Goal: Task Accomplishment & Management: Use online tool/utility

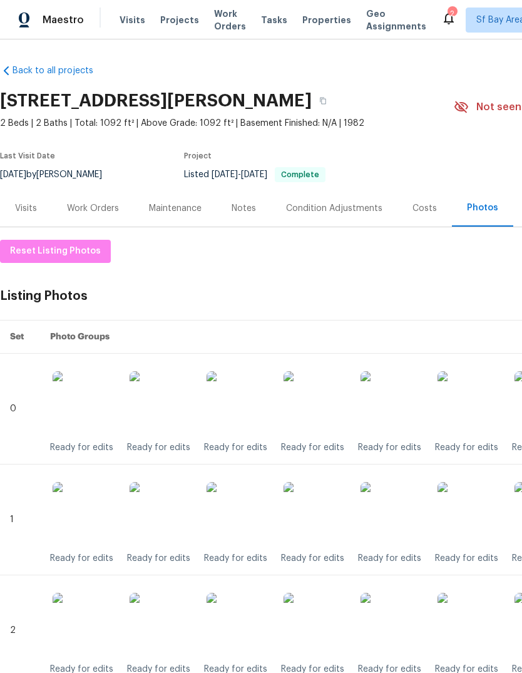
click at [261, 16] on span "Tasks" at bounding box center [274, 20] width 26 height 9
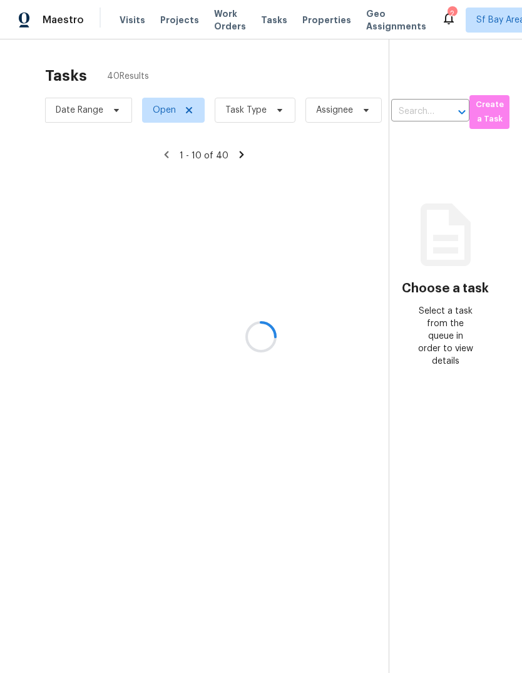
click at [263, 113] on div at bounding box center [261, 336] width 522 height 673
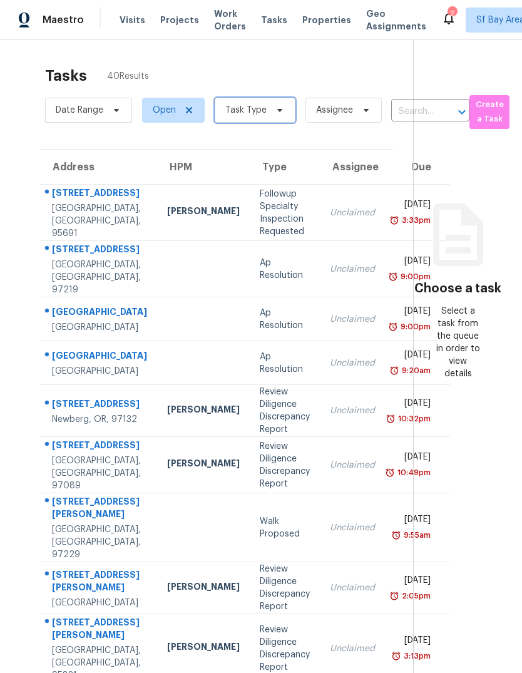
click at [254, 114] on span "Task Type" at bounding box center [246, 110] width 41 height 13
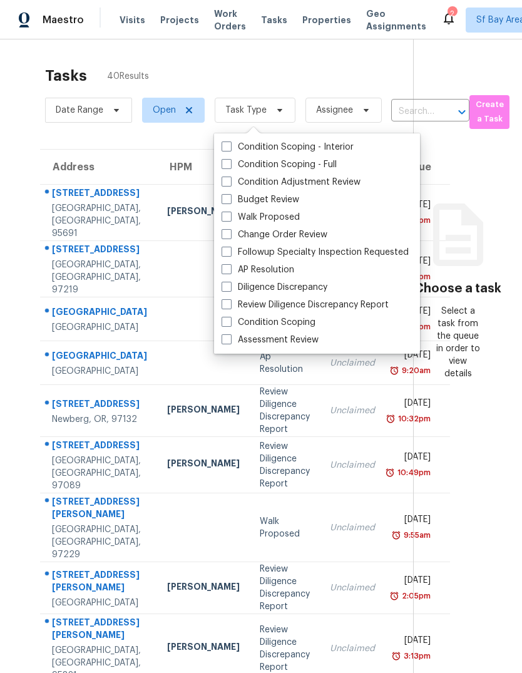
click at [289, 197] on label "Budget Review" at bounding box center [261, 200] width 78 height 13
click at [230, 197] on input "Budget Review" at bounding box center [226, 198] width 8 height 8
checkbox input "true"
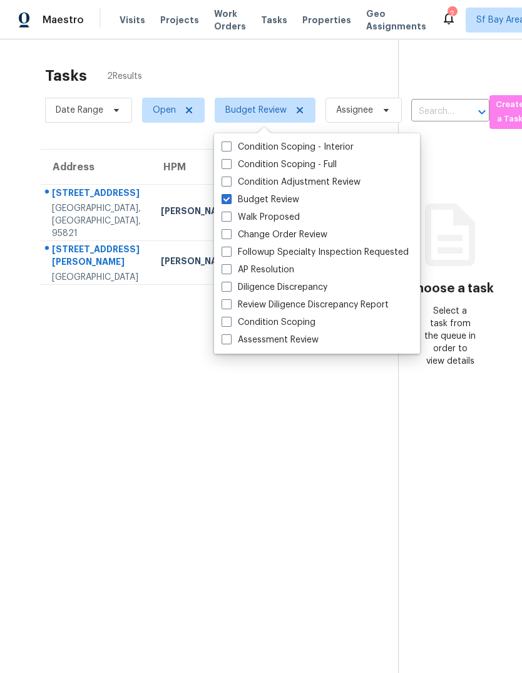
click at [121, 23] on span "Visits" at bounding box center [133, 20] width 26 height 13
